Goal: Task Accomplishment & Management: Use online tool/utility

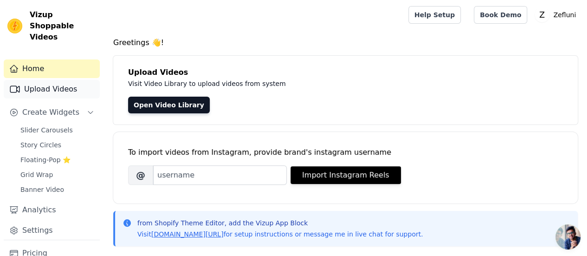
click at [32, 80] on link "Upload Videos" at bounding box center [52, 89] width 96 height 19
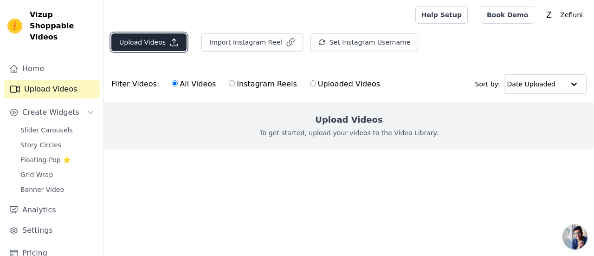
click at [148, 45] on button "Upload Videos" at bounding box center [148, 42] width 75 height 18
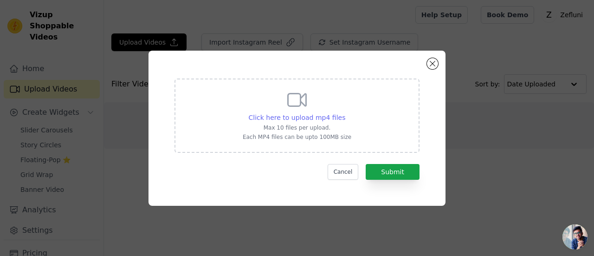
click at [301, 119] on span "Click here to upload mp4 files" at bounding box center [297, 117] width 97 height 7
click at [345, 113] on input "Click here to upload mp4 files Max 10 files per upload. Each MP4 files can be u…" at bounding box center [345, 112] width 0 height 0
type input "C:\fakepath\web -3.mp4"
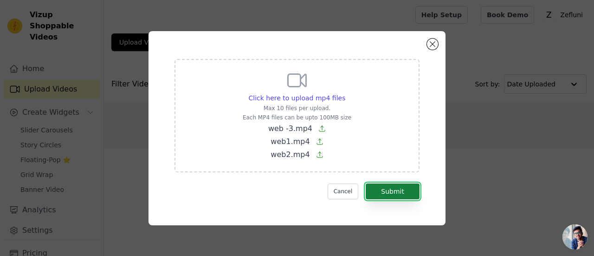
click at [404, 191] on button "Submit" at bounding box center [393, 191] width 54 height 16
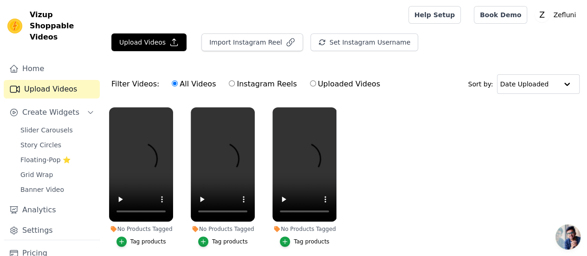
click at [144, 238] on div "Tag products" at bounding box center [148, 241] width 36 height 7
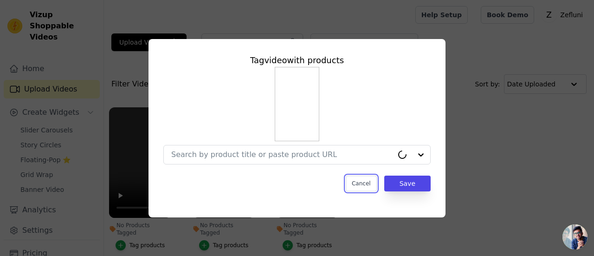
click at [366, 176] on button "Cancel" at bounding box center [361, 183] width 31 height 16
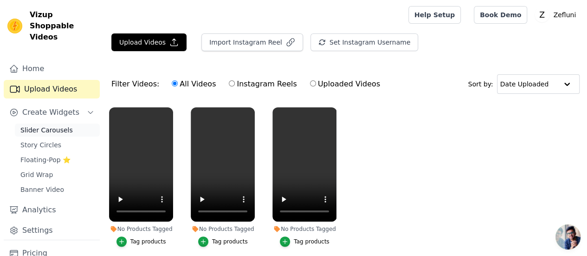
click at [51, 125] on span "Slider Carousels" at bounding box center [46, 129] width 52 height 9
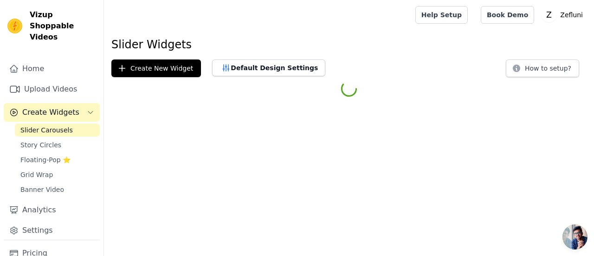
click at [176, 77] on div at bounding box center [349, 88] width 490 height 23
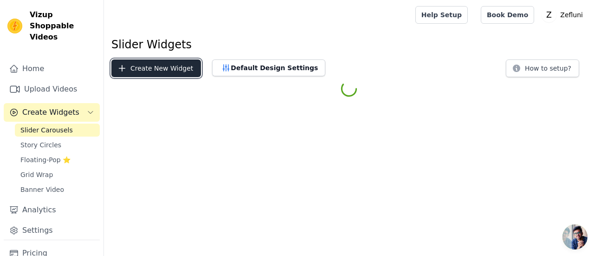
click at [172, 73] on button "Create New Widget" at bounding box center [156, 68] width 90 height 18
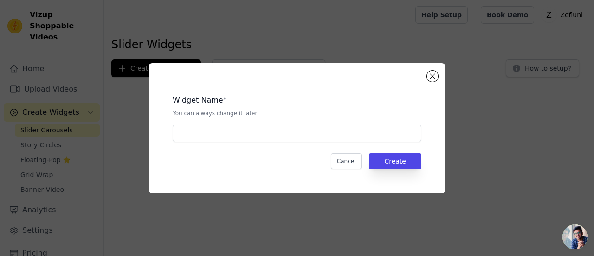
click at [249, 124] on div "Widget Name * You can always change it later" at bounding box center [297, 114] width 249 height 55
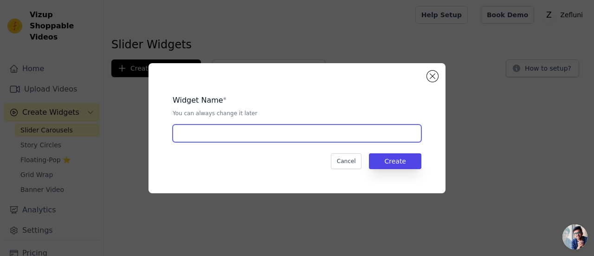
click at [256, 130] on input "text" at bounding box center [297, 133] width 249 height 18
type input "Zefluni"
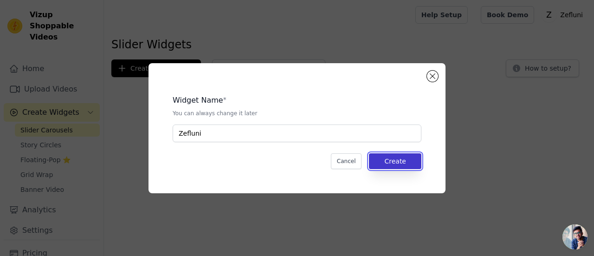
click at [406, 166] on button "Create" at bounding box center [395, 161] width 52 height 16
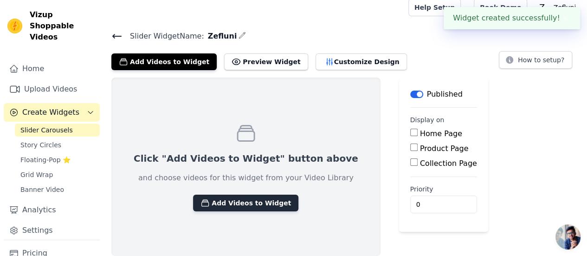
scroll to position [6, 0]
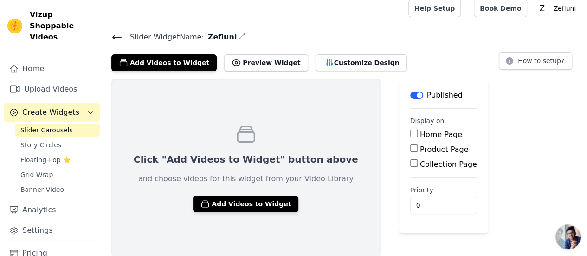
click at [420, 149] on label "Product Page" at bounding box center [444, 149] width 49 height 9
click at [410, 149] on input "Product Page" at bounding box center [413, 147] width 7 height 7
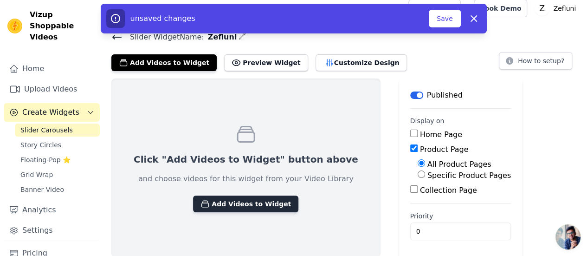
click at [240, 200] on button "Add Videos to Widget" at bounding box center [245, 203] width 105 height 17
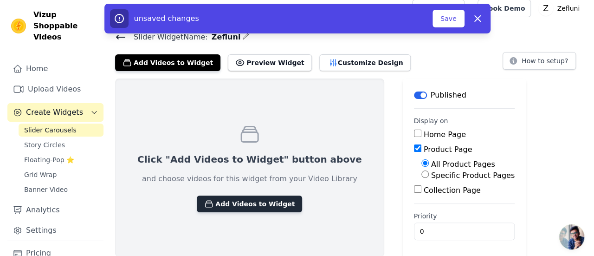
scroll to position [0, 0]
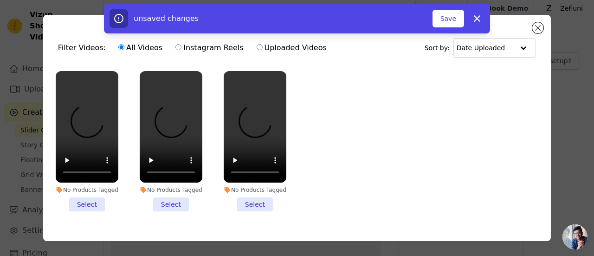
drag, startPoint x: 74, startPoint y: 206, endPoint x: 104, endPoint y: 210, distance: 29.9
click at [75, 206] on li "No Products Tagged Select" at bounding box center [87, 141] width 63 height 140
click at [0, 0] on input "No Products Tagged Select" at bounding box center [0, 0] width 0 height 0
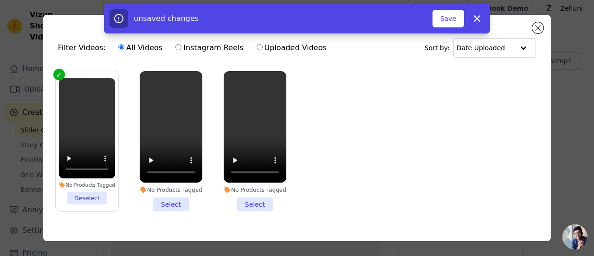
drag, startPoint x: 175, startPoint y: 208, endPoint x: 173, endPoint y: 203, distance: 5.4
click at [175, 207] on li "No Products Tagged Select" at bounding box center [171, 141] width 63 height 140
click at [0, 0] on input "No Products Tagged Select" at bounding box center [0, 0] width 0 height 0
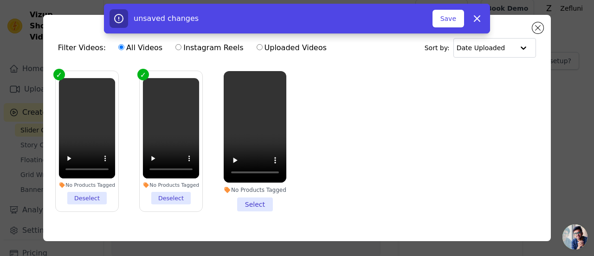
click at [232, 204] on li "No Products Tagged Select" at bounding box center [255, 141] width 63 height 140
click at [0, 0] on input "No Products Tagged Select" at bounding box center [0, 0] width 0 height 0
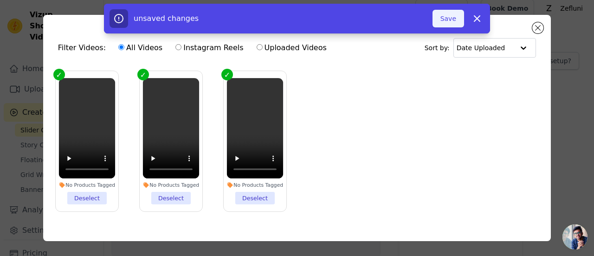
click at [452, 16] on button "Save" at bounding box center [449, 19] width 32 height 18
click at [460, 21] on button "Save" at bounding box center [449, 19] width 32 height 18
click at [474, 16] on icon "button" at bounding box center [477, 19] width 6 height 6
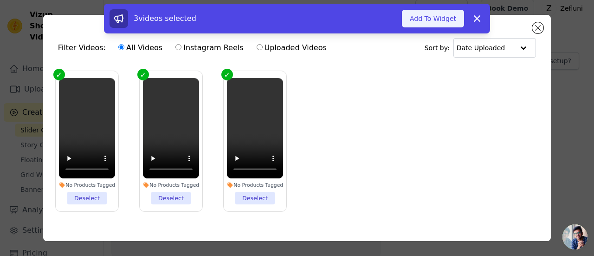
click at [452, 17] on button "Add To Widget" at bounding box center [433, 19] width 62 height 18
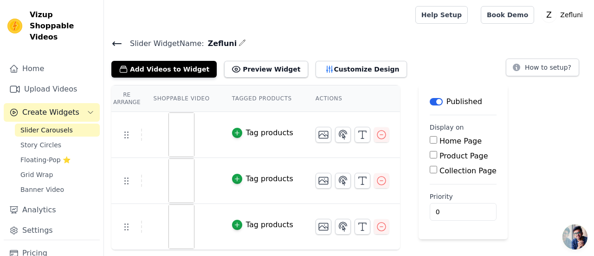
click at [524, 176] on div "Re Arrange Shoppable Video Tagged Products Actions Tag products Tag products Ta…" at bounding box center [349, 167] width 490 height 165
click at [441, 155] on label "Product Page" at bounding box center [464, 155] width 49 height 9
click at [437, 155] on input "Product Page" at bounding box center [433, 154] width 7 height 7
checkbox input "true"
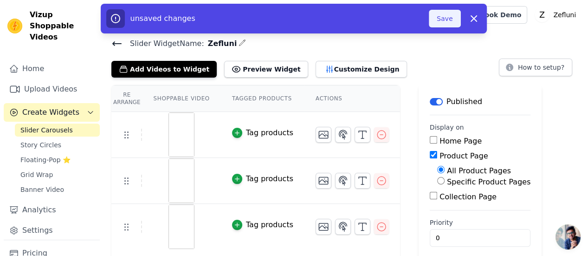
click at [437, 21] on button "Save" at bounding box center [445, 19] width 32 height 18
click at [440, 24] on button "Save" at bounding box center [445, 19] width 32 height 18
click at [441, 24] on button "Save" at bounding box center [445, 19] width 32 height 18
click at [440, 25] on button "Save" at bounding box center [445, 19] width 32 height 18
click at [264, 129] on div "Tag products" at bounding box center [269, 132] width 47 height 11
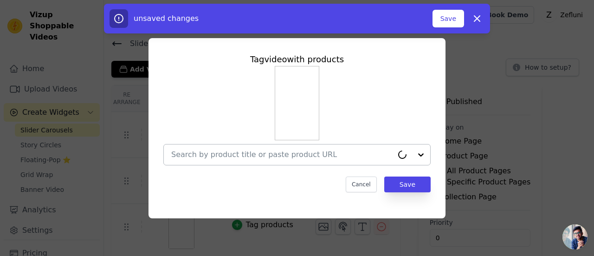
click at [247, 151] on input "text" at bounding box center [282, 154] width 222 height 11
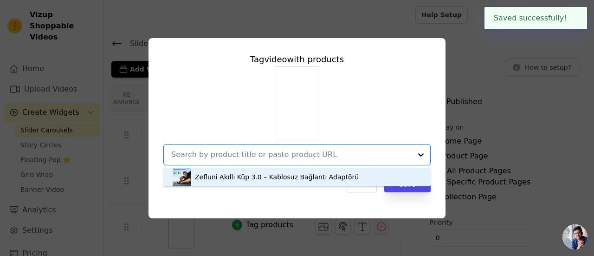
click at [316, 182] on div "Zefluni Akıllı Küp 3.0 – Kablosuz Bağlantı Adaptörü" at bounding box center [297, 177] width 249 height 19
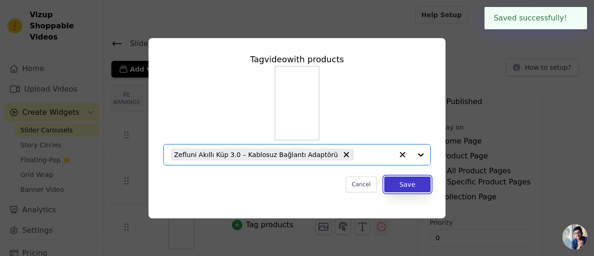
click at [396, 183] on button "Save" at bounding box center [407, 184] width 46 height 16
click at [402, 188] on button "Save" at bounding box center [407, 184] width 46 height 16
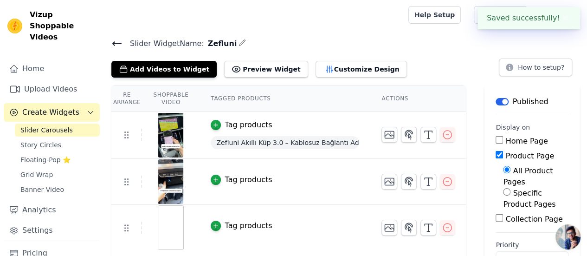
click at [246, 183] on div "Tag products" at bounding box center [248, 179] width 47 height 11
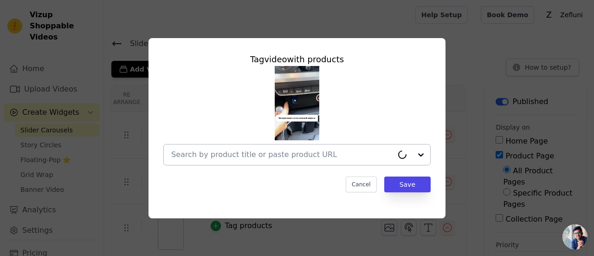
click at [285, 160] on div at bounding box center [282, 154] width 222 height 20
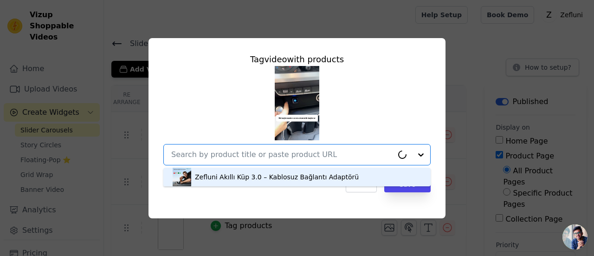
click at [299, 175] on div "Zefluni Akıllı Küp 3.0 – Kablosuz Bağlantı Adaptörü" at bounding box center [277, 176] width 164 height 9
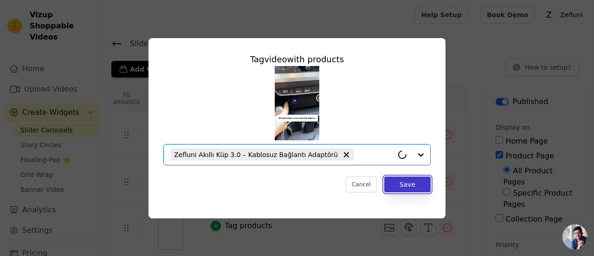
click at [399, 185] on button "Save" at bounding box center [407, 184] width 46 height 16
click at [396, 189] on button "Save" at bounding box center [407, 184] width 46 height 16
click at [392, 185] on button "Save" at bounding box center [407, 184] width 46 height 16
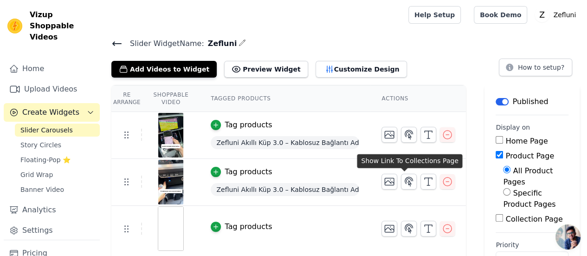
click at [251, 222] on div "Tag products" at bounding box center [248, 226] width 47 height 11
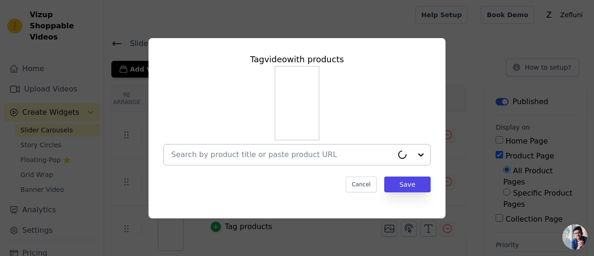
click at [266, 156] on input "text" at bounding box center [282, 154] width 222 height 11
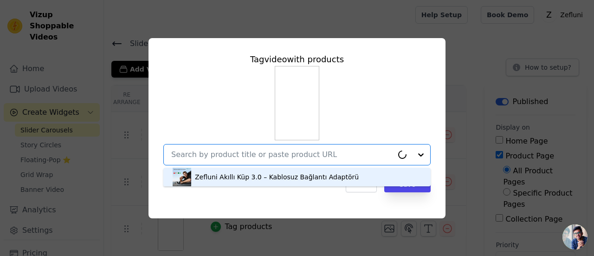
click at [271, 181] on div "Zefluni Akıllı Küp 3.0 – Kablosuz Bağlantı Adaptörü" at bounding box center [277, 176] width 164 height 9
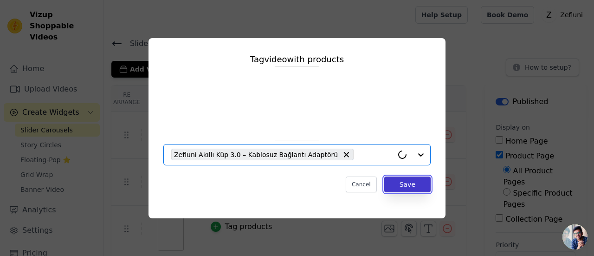
click at [391, 183] on button "Save" at bounding box center [407, 184] width 46 height 16
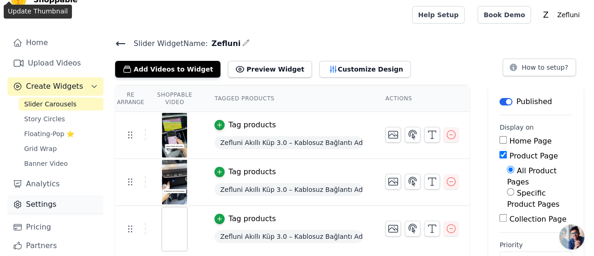
scroll to position [39, 0]
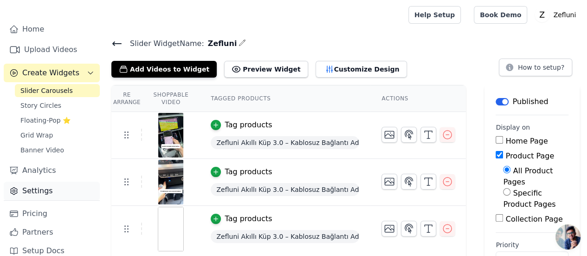
click at [39, 182] on link "Settings" at bounding box center [52, 191] width 96 height 19
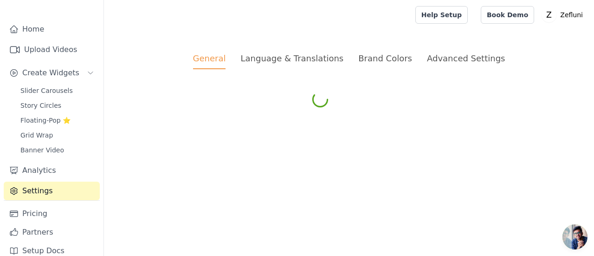
click at [332, 58] on div "Language & Translations" at bounding box center [291, 58] width 103 height 13
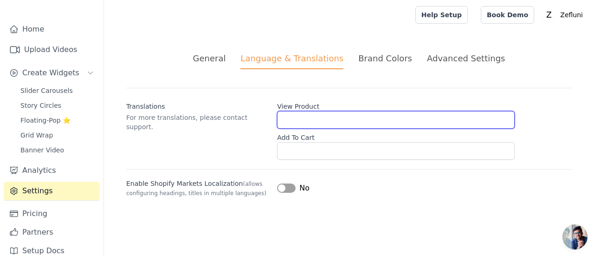
click at [343, 116] on input "View Product" at bounding box center [396, 120] width 238 height 18
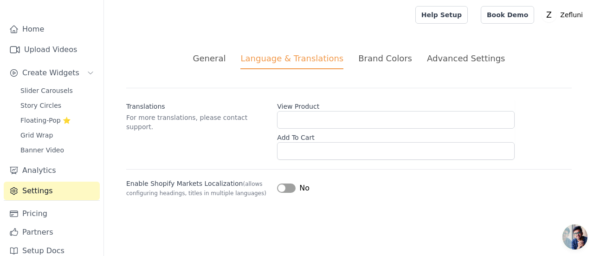
click at [211, 113] on p "For more translations, please contact support." at bounding box center [197, 122] width 143 height 19
copy div "For more translations, please contact support."
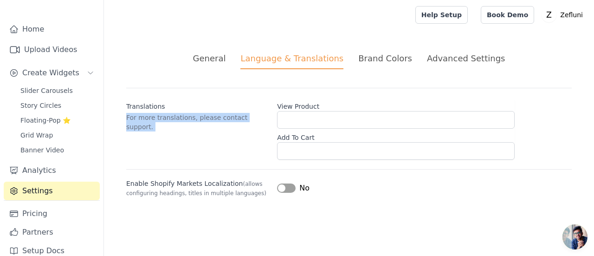
click at [120, 101] on div "General Language & Translations Brand Colors Advanced Settings unsaved changes …" at bounding box center [349, 125] width 490 height 190
drag, startPoint x: 119, startPoint y: 101, endPoint x: 220, endPoint y: 145, distance: 110.2
click at [256, 117] on div "General Language & Translations Brand Colors Advanced Settings unsaved changes …" at bounding box center [349, 125] width 490 height 190
click at [204, 152] on div "Translations For more translations, please contact support. View Product Add To…" at bounding box center [349, 124] width 446 height 72
click at [281, 188] on button "Label" at bounding box center [286, 187] width 19 height 9
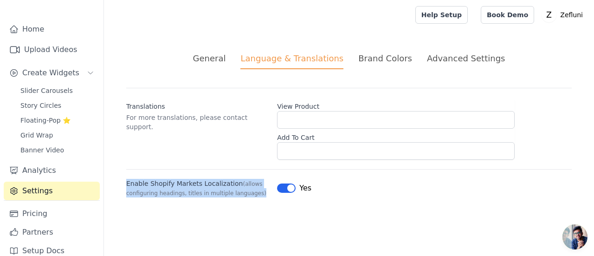
drag, startPoint x: 118, startPoint y: 183, endPoint x: 256, endPoint y: 201, distance: 139.1
click at [256, 201] on div "General Language & Translations Brand Colors Advanced Settings unsaved changes …" at bounding box center [349, 125] width 490 height 190
click at [375, 166] on div "Translations For more translations, please contact support. View Product Add To…" at bounding box center [349, 143] width 446 height 110
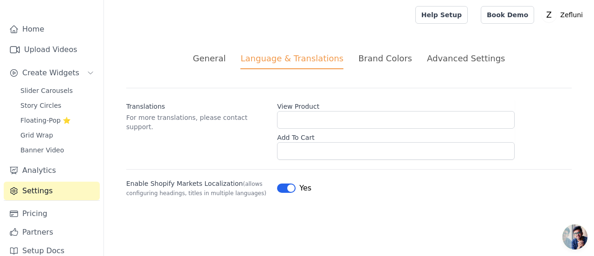
click at [570, 244] on span "Açık sohbet" at bounding box center [575, 236] width 25 height 25
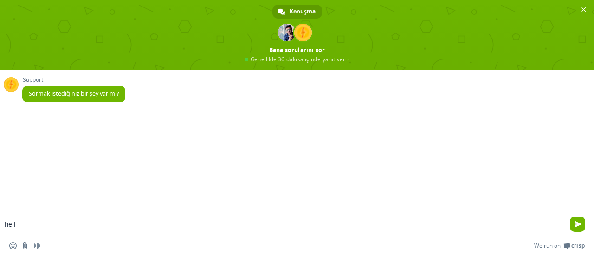
type textarea "hello"
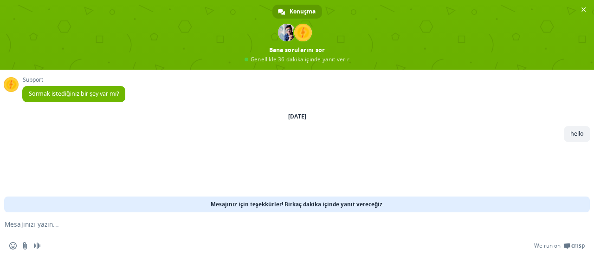
click at [272, 222] on textarea "Mesajınızı yazın..." at bounding box center [282, 224] width 555 height 8
paste textarea "Can you translate all the texts under the videos into Turkish?"
type textarea "Can you translate all the texts under the videos into Turkish?"
